Goal: Task Accomplishment & Management: Manage account settings

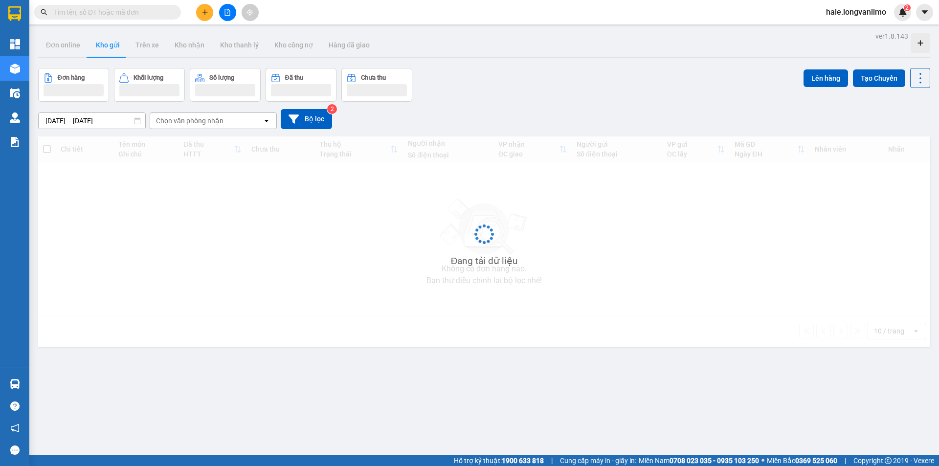
click at [101, 14] on input "text" at bounding box center [111, 12] width 115 height 11
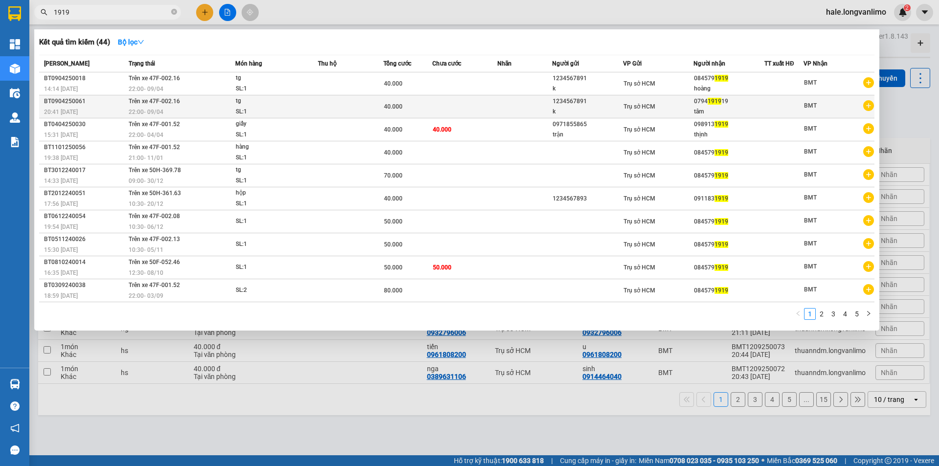
type input "1919"
click at [251, 111] on div "SL: 1" at bounding box center [272, 112] width 73 height 11
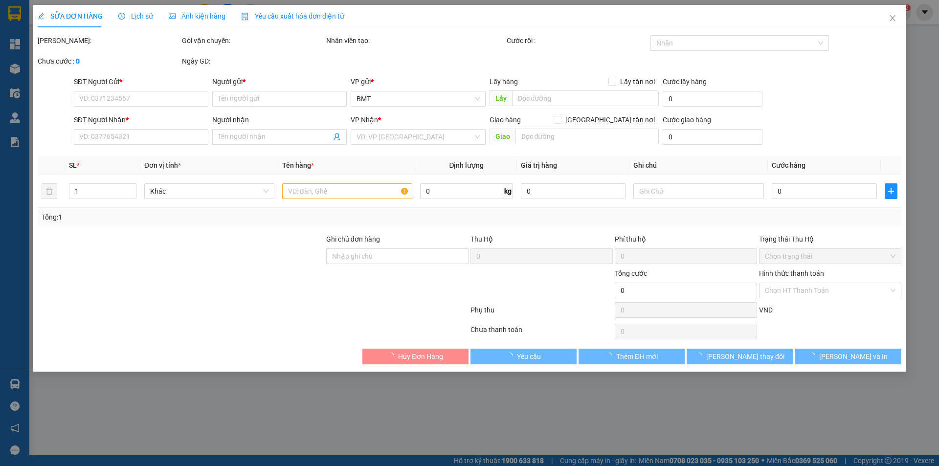
type input "1234567891"
type input "k"
type input "0794191919"
type input "tâm"
type input "q5 thu"
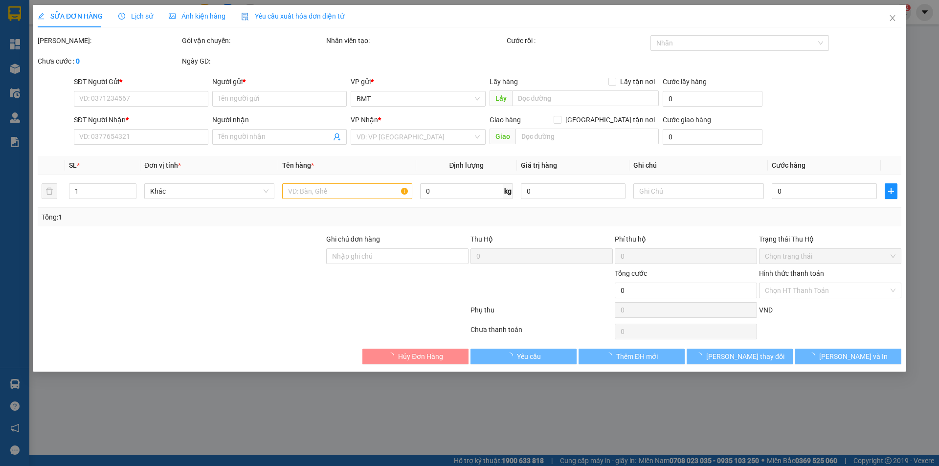
type input "40.000"
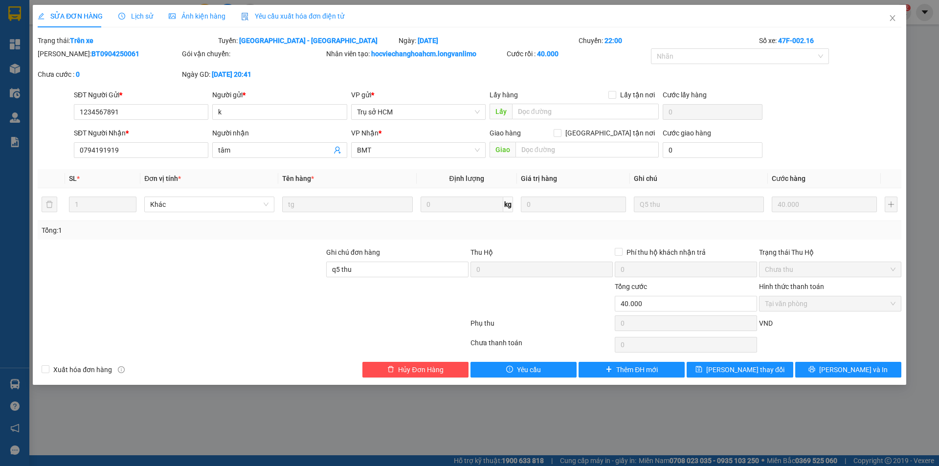
click at [137, 15] on span "Lịch sử" at bounding box center [135, 16] width 35 height 8
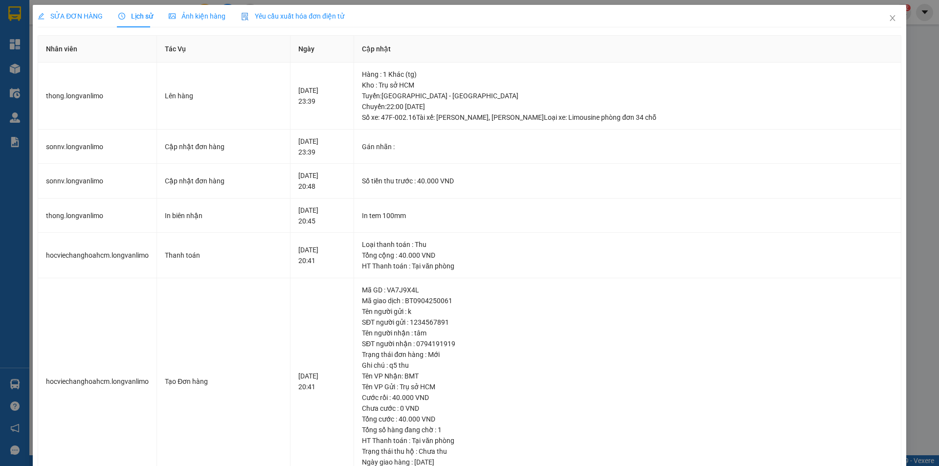
click at [188, 10] on div "Ảnh kiện hàng" at bounding box center [197, 16] width 57 height 22
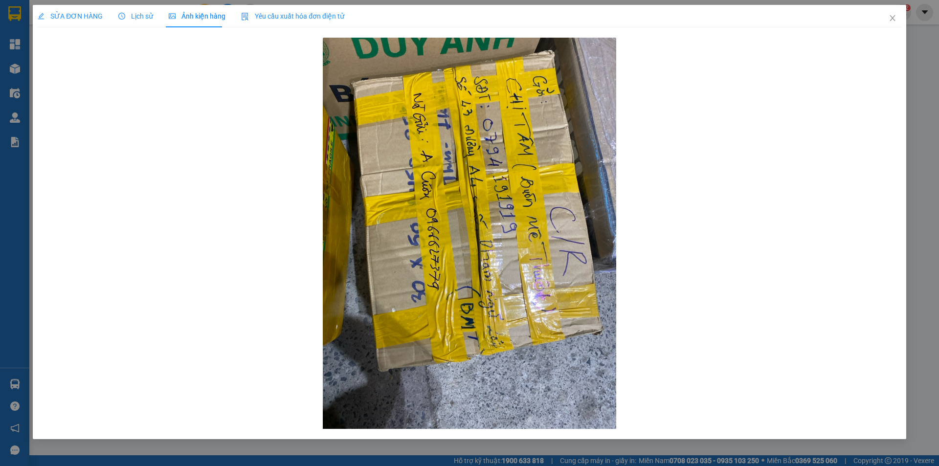
click at [287, 19] on span "Yêu cầu xuất hóa đơn điện tử" at bounding box center [292, 16] width 103 height 8
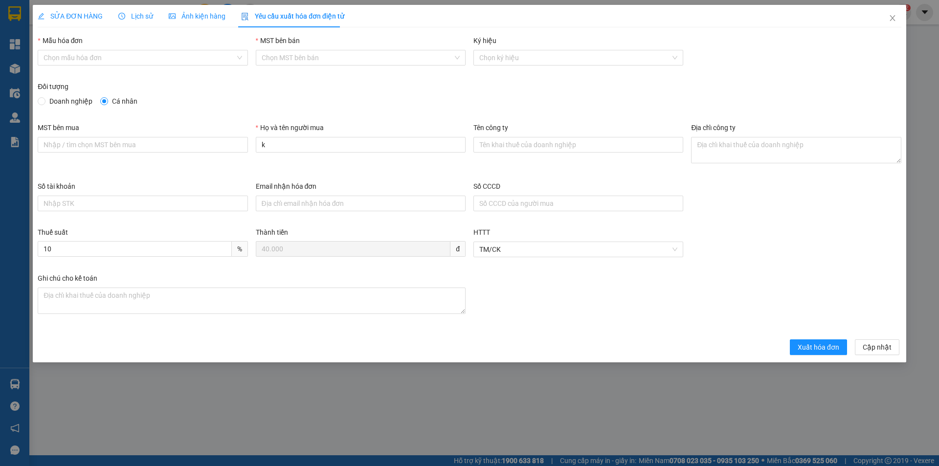
click at [308, 334] on form "Mẫu hóa đơn Chọn mẫu hóa đơn MST bên bán Chọn MST bên bán Ký hiệu Chọn ký hiệu …" at bounding box center [469, 195] width 863 height 320
click at [895, 351] on button "Cập nhật" at bounding box center [877, 347] width 44 height 16
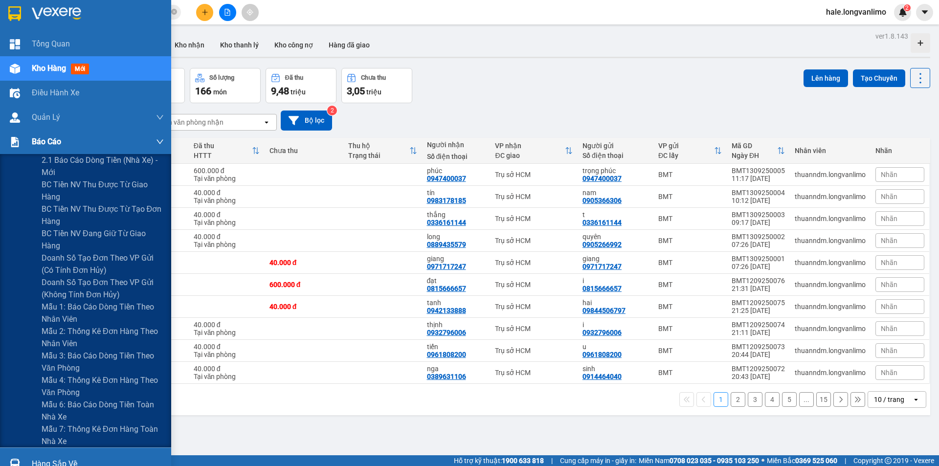
click at [25, 140] on div "Báo cáo" at bounding box center [85, 142] width 171 height 24
